Goal: Register for event/course

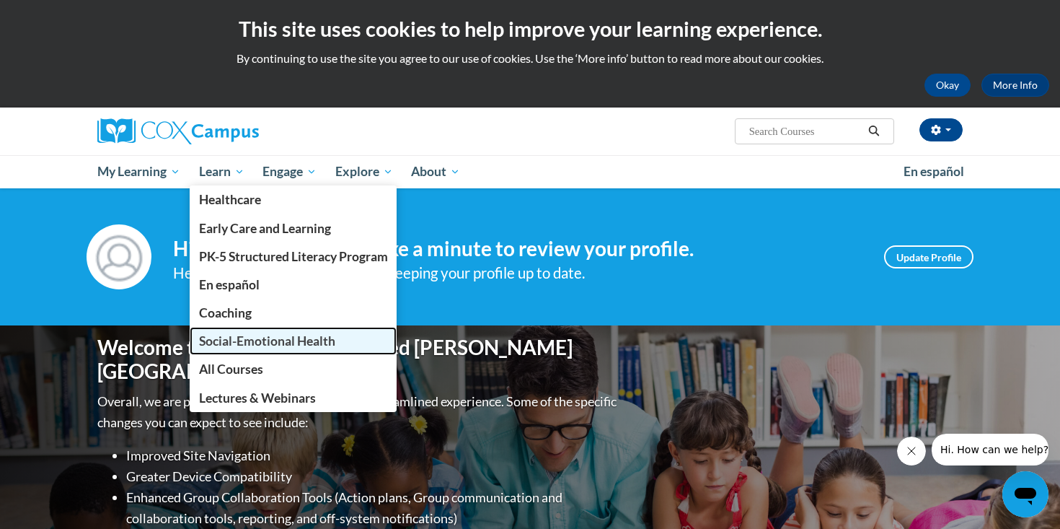
click at [247, 340] on span "Social-Emotional Health" at bounding box center [267, 340] width 136 height 15
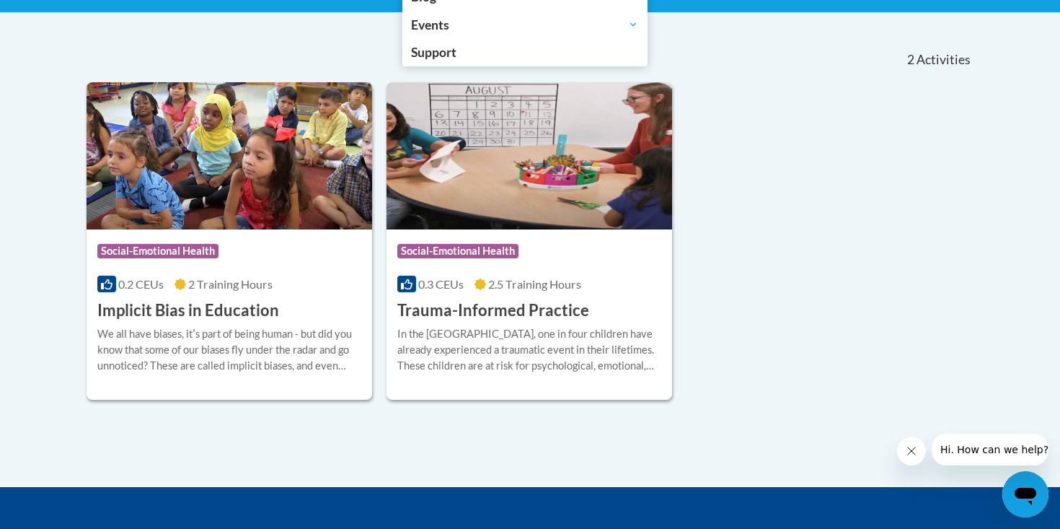
scroll to position [292, 0]
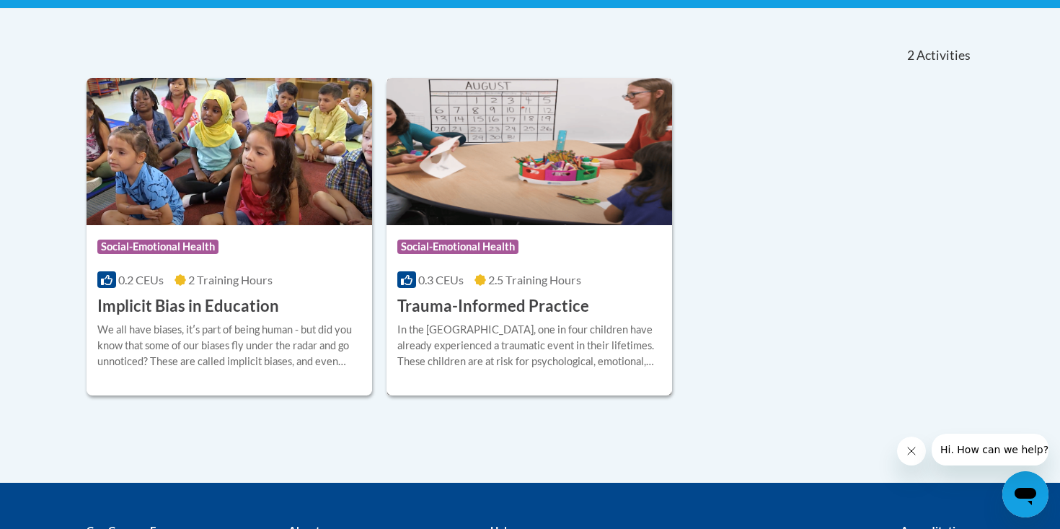
click at [470, 305] on h3 "Trauma-Informed Practice" at bounding box center [493, 306] width 192 height 22
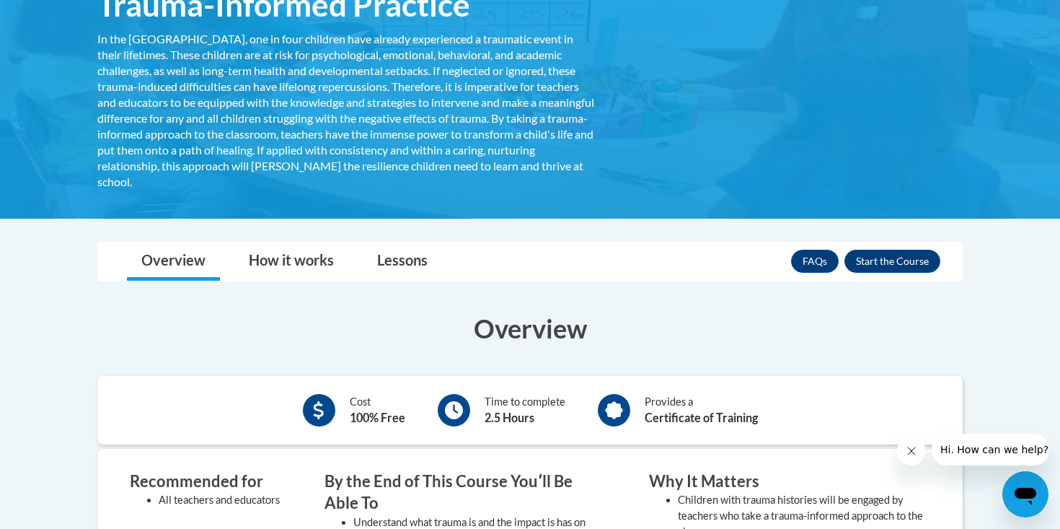
scroll to position [263, 0]
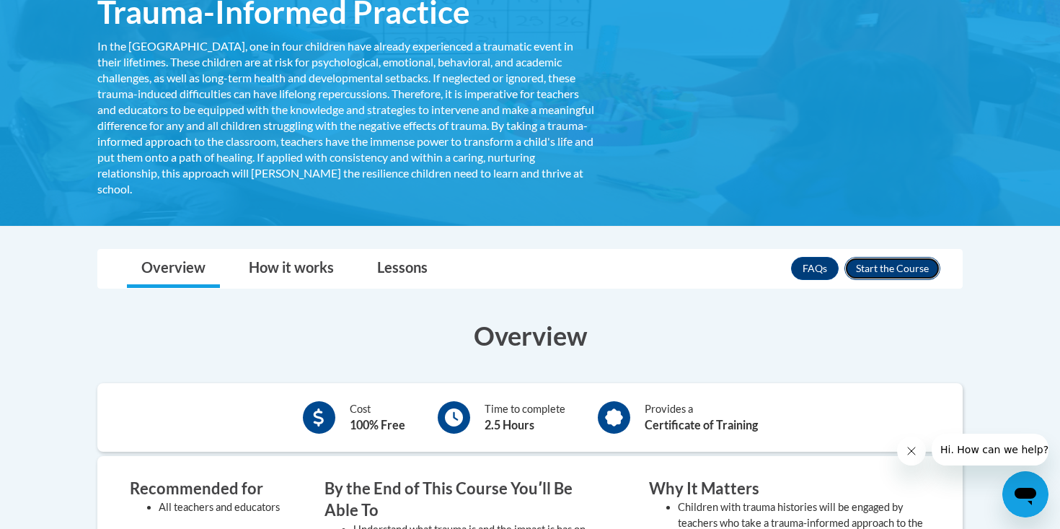
click at [916, 266] on button "Enroll" at bounding box center [893, 268] width 96 height 23
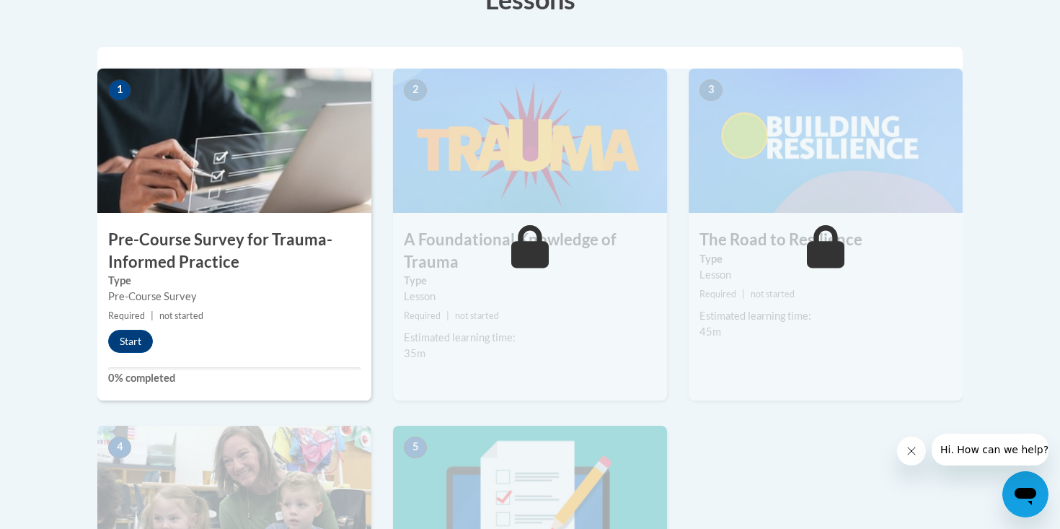
scroll to position [450, 0]
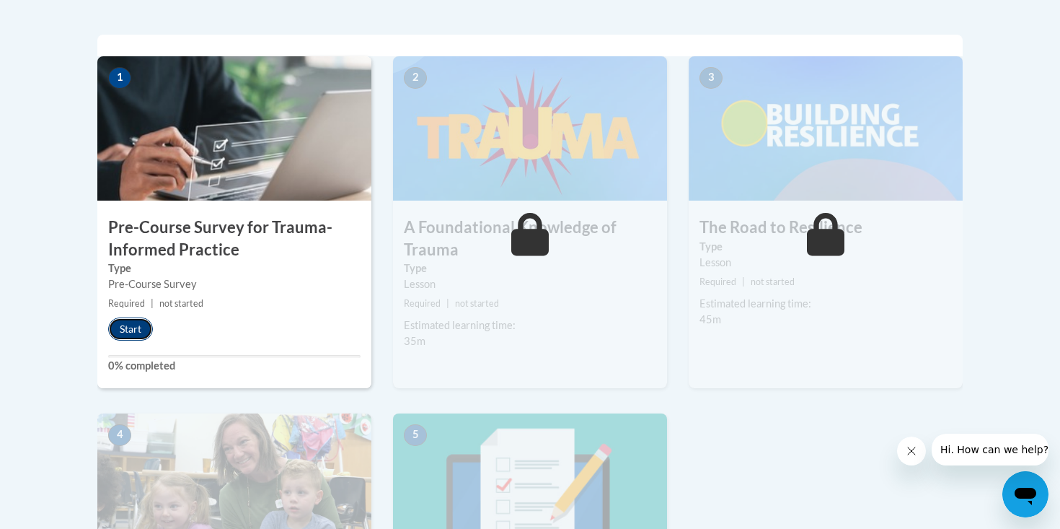
click at [123, 321] on button "Start" at bounding box center [130, 328] width 45 height 23
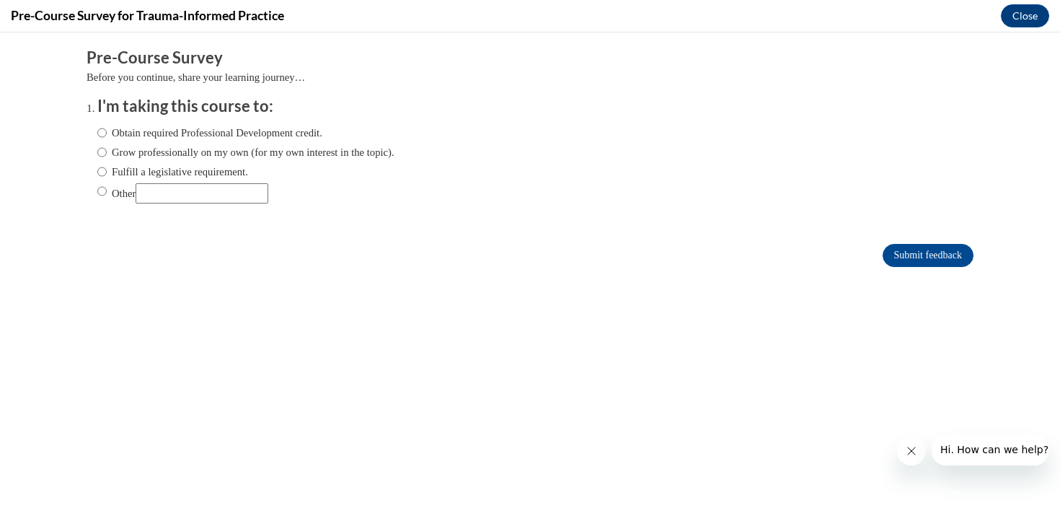
scroll to position [0, 0]
click at [98, 130] on input "Obtain required Professional Development credit." at bounding box center [101, 133] width 9 height 16
radio input "true"
click at [930, 250] on input "Submit feedback" at bounding box center [928, 255] width 91 height 23
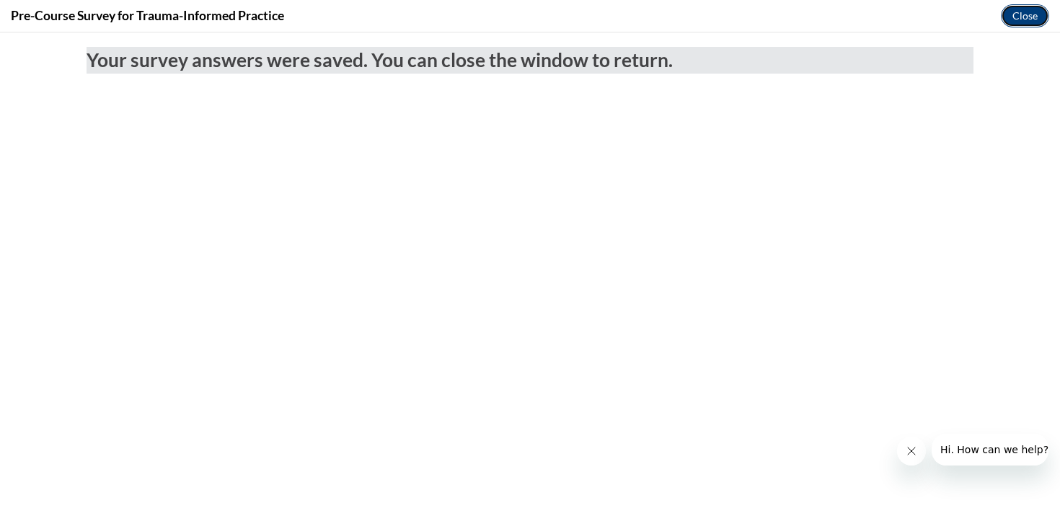
click at [1029, 15] on button "Close" at bounding box center [1025, 15] width 48 height 23
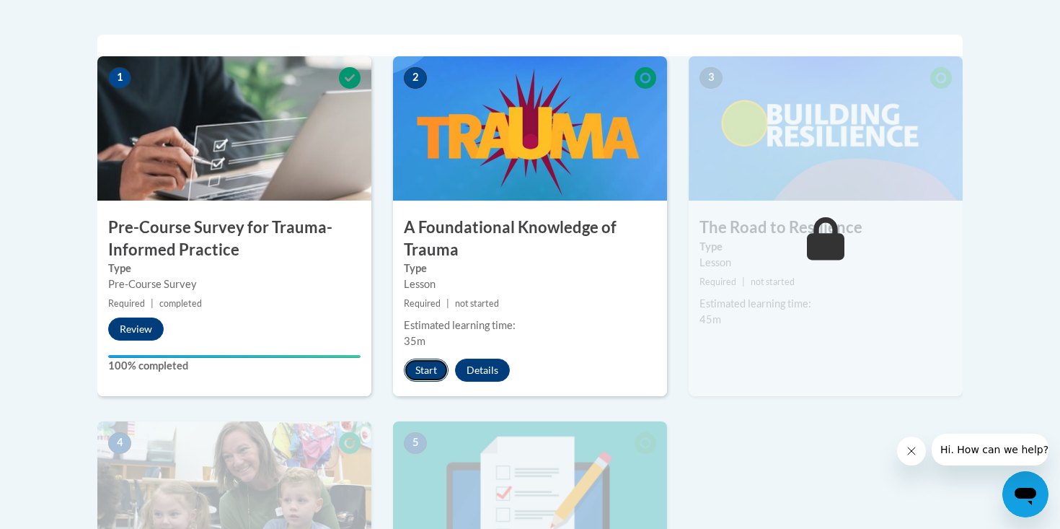
click at [430, 375] on button "Start" at bounding box center [426, 369] width 45 height 23
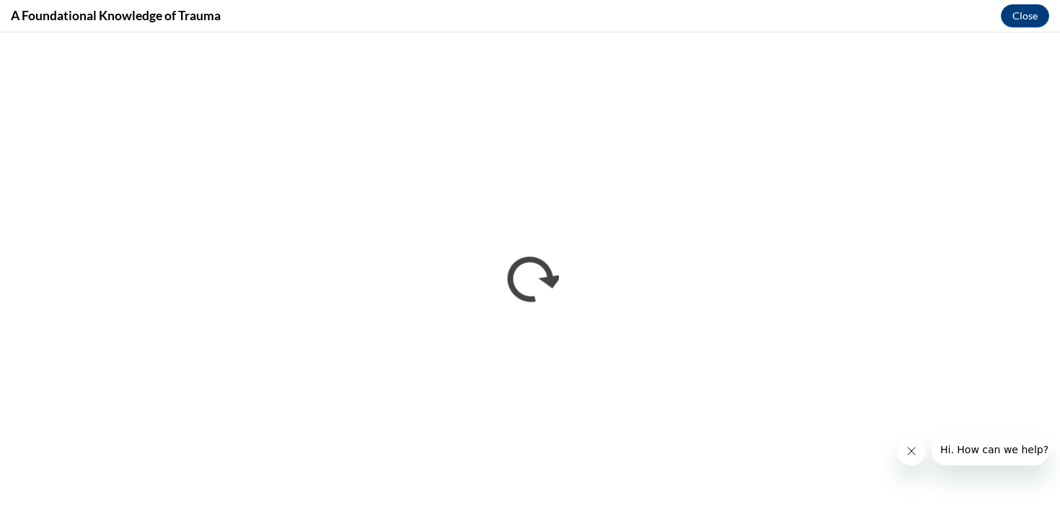
click at [914, 452] on icon "Close message from company" at bounding box center [912, 451] width 12 height 12
